Goal: Information Seeking & Learning: Find specific fact

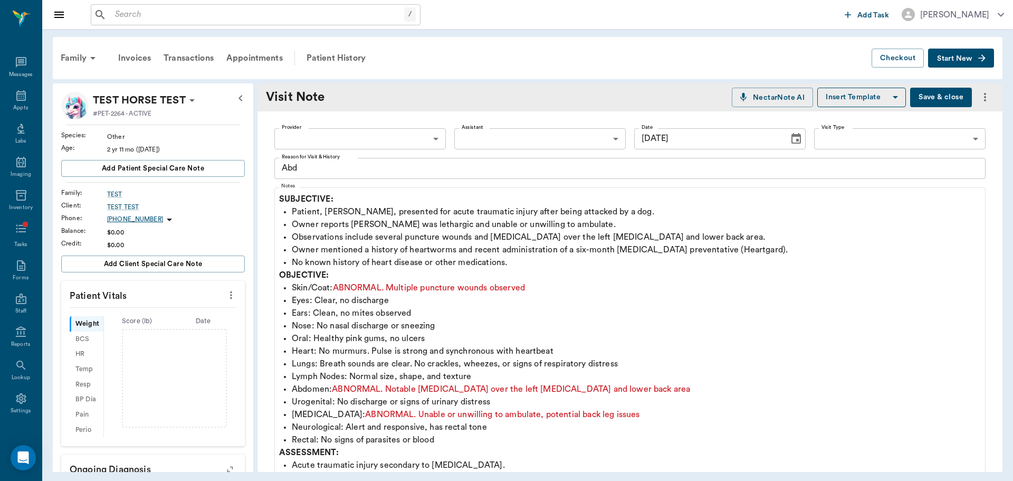
scroll to position [369, 0]
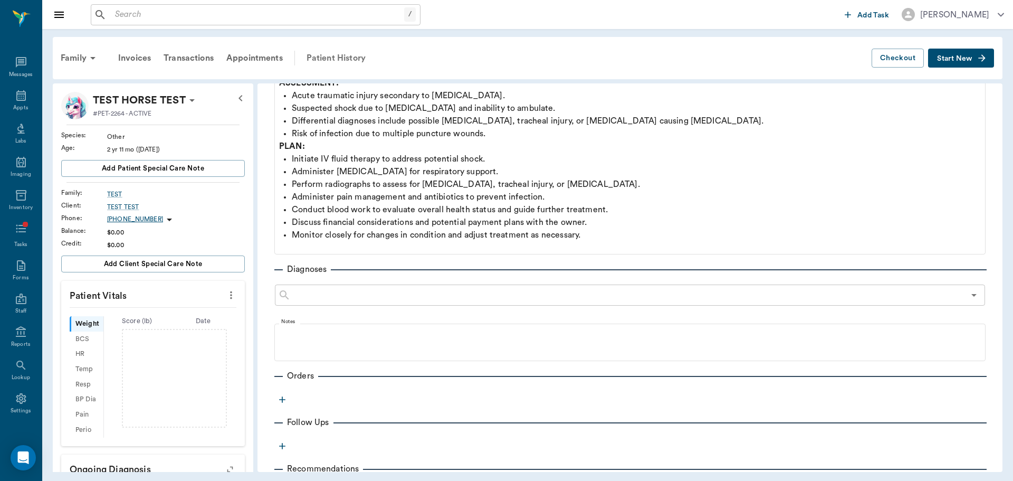
click at [347, 56] on div "Patient History" at bounding box center [336, 57] width 72 height 25
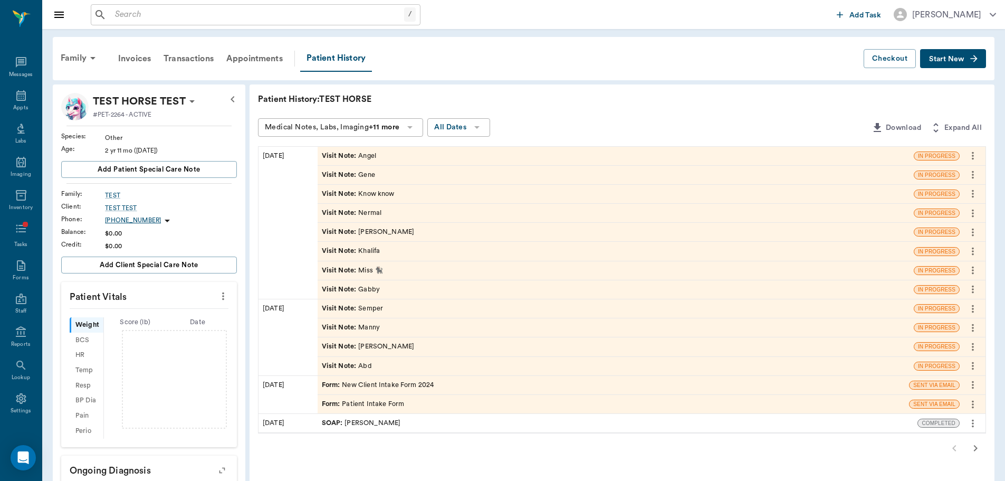
click at [362, 232] on div "Visit Note : [PERSON_NAME]" at bounding box center [368, 232] width 93 height 10
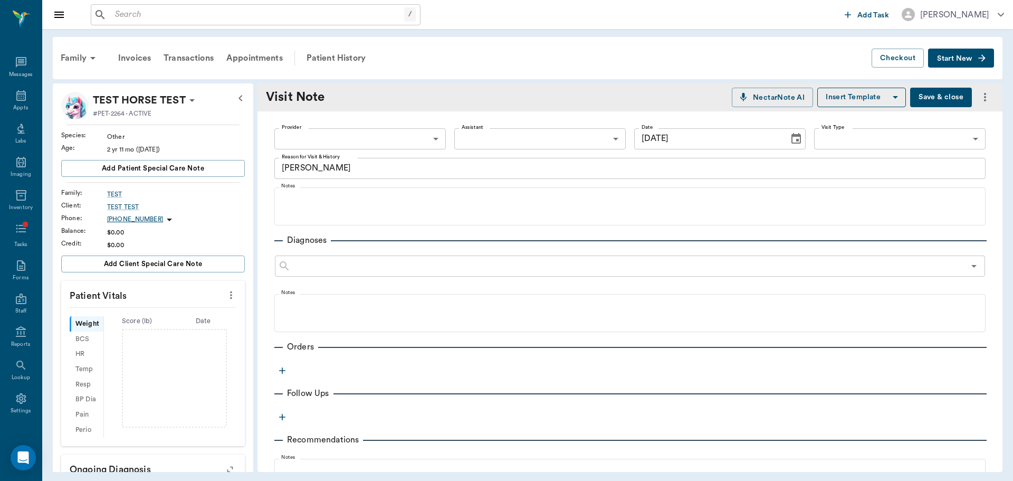
type input "[DATE]"
type textarea "[PERSON_NAME]"
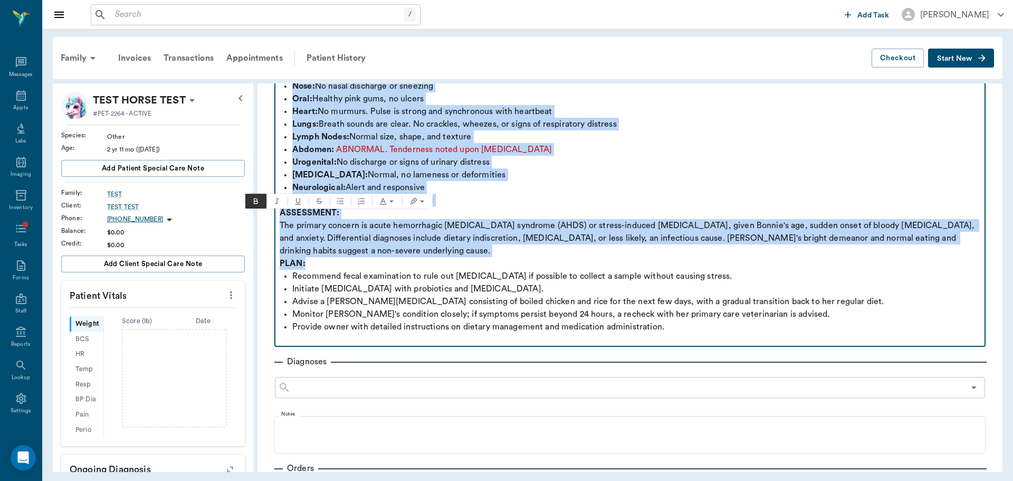
scroll to position [264, 0]
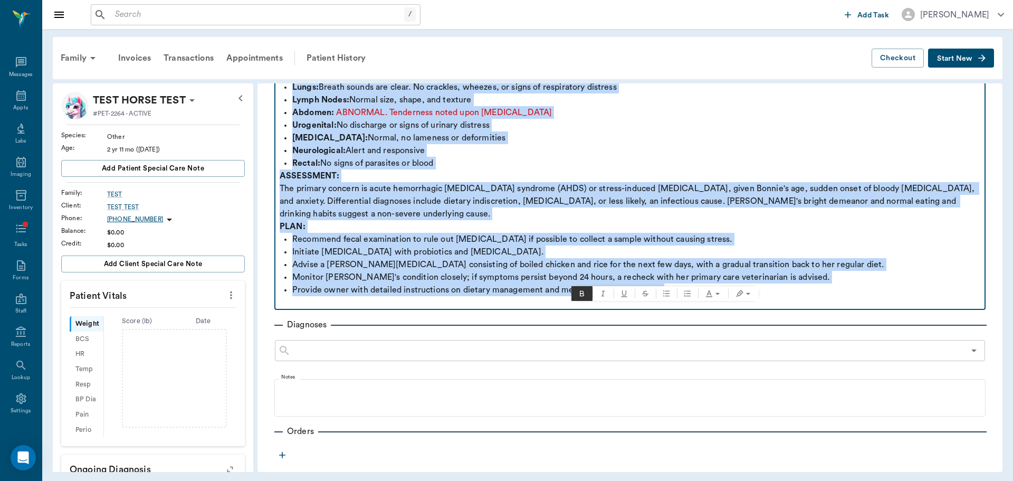
drag, startPoint x: 280, startPoint y: 197, endPoint x: 812, endPoint y: 278, distance: 538.4
click at [812, 278] on div "SUBJECTIVE: [PERSON_NAME], a three-year-old [DEMOGRAPHIC_DATA] mixed-breed, pre…" at bounding box center [630, 119] width 701 height 380
copy div "SUBJECTIVE: [PERSON_NAME], a three-year-old [DEMOGRAPHIC_DATA] mixed-breed, pre…"
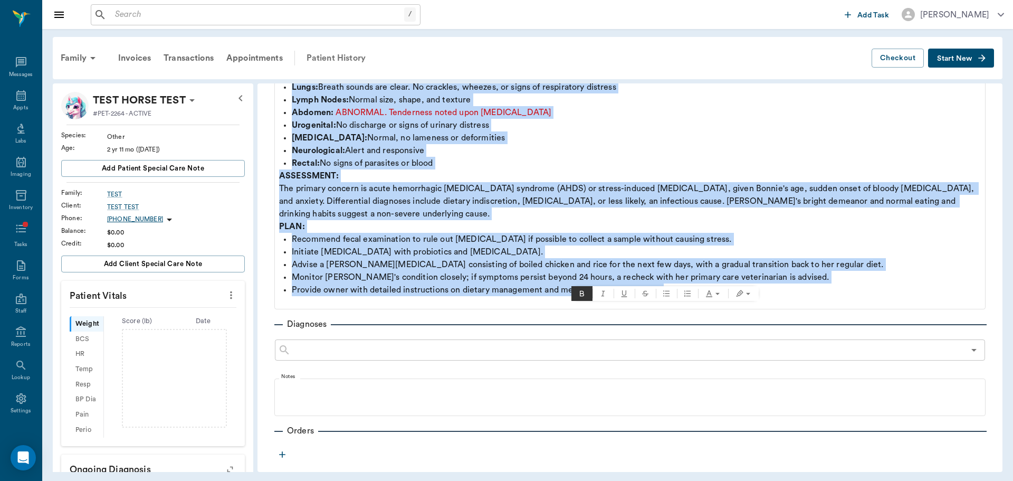
click at [364, 52] on div "Patient History" at bounding box center [336, 57] width 72 height 25
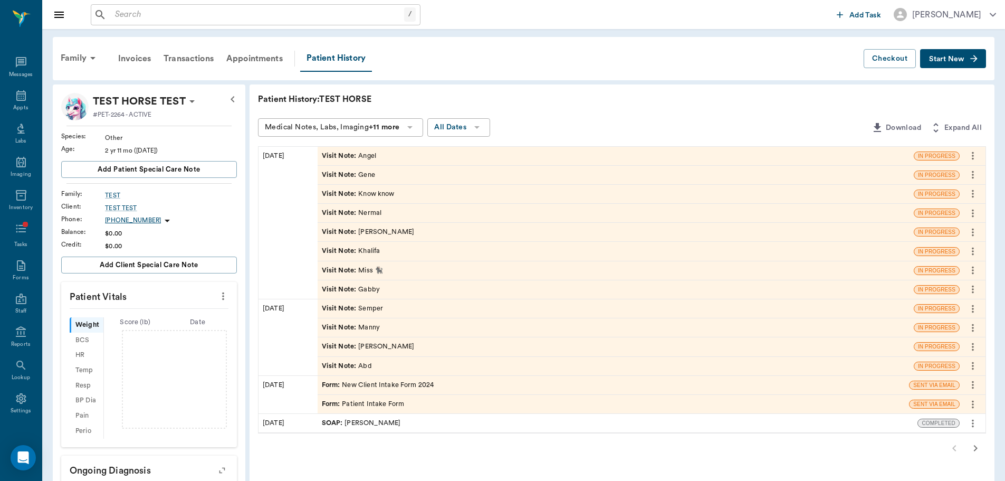
click at [358, 289] on div "Visit Note : Gabby" at bounding box center [351, 289] width 58 height 10
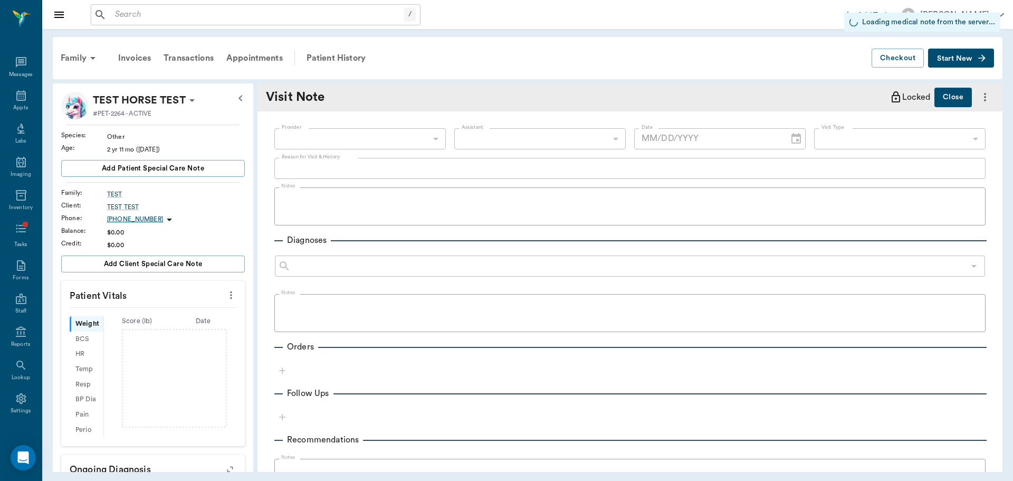
type input "[DATE]"
type textarea "Gabby"
